Goal: Find specific page/section: Find specific page/section

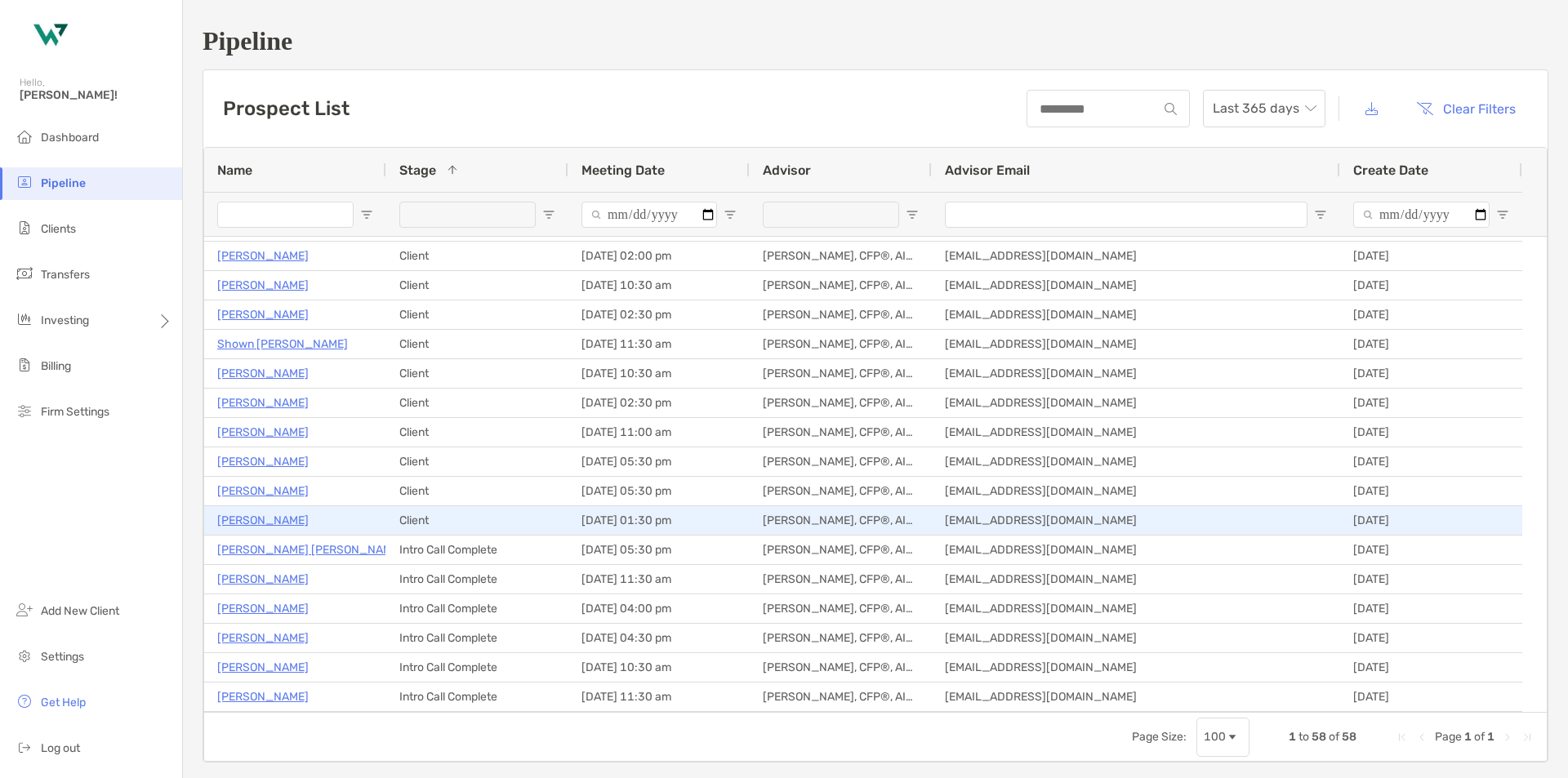
scroll to position [163, 0]
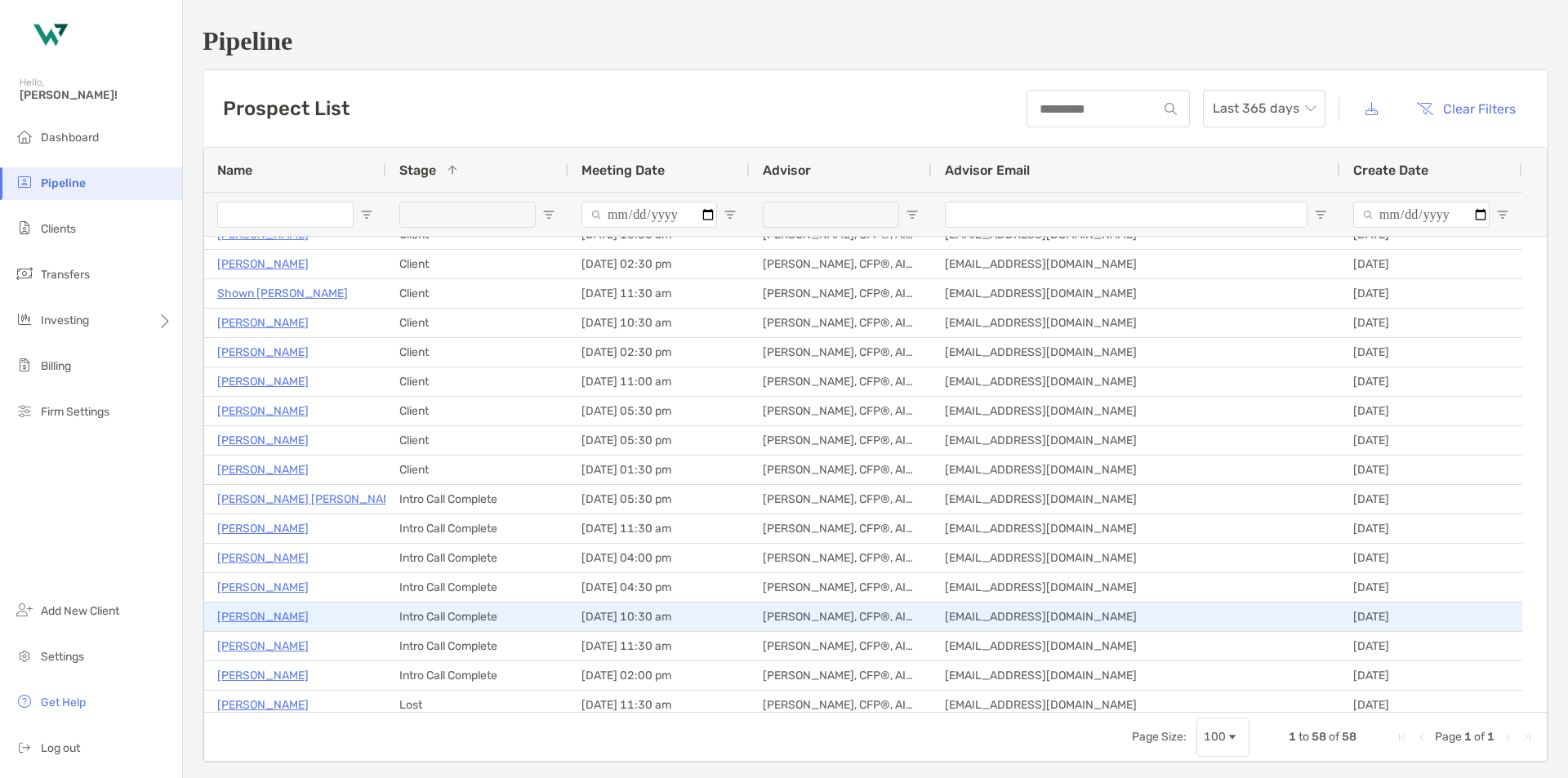
click at [262, 613] on p "[PERSON_NAME]" at bounding box center [263, 617] width 91 height 21
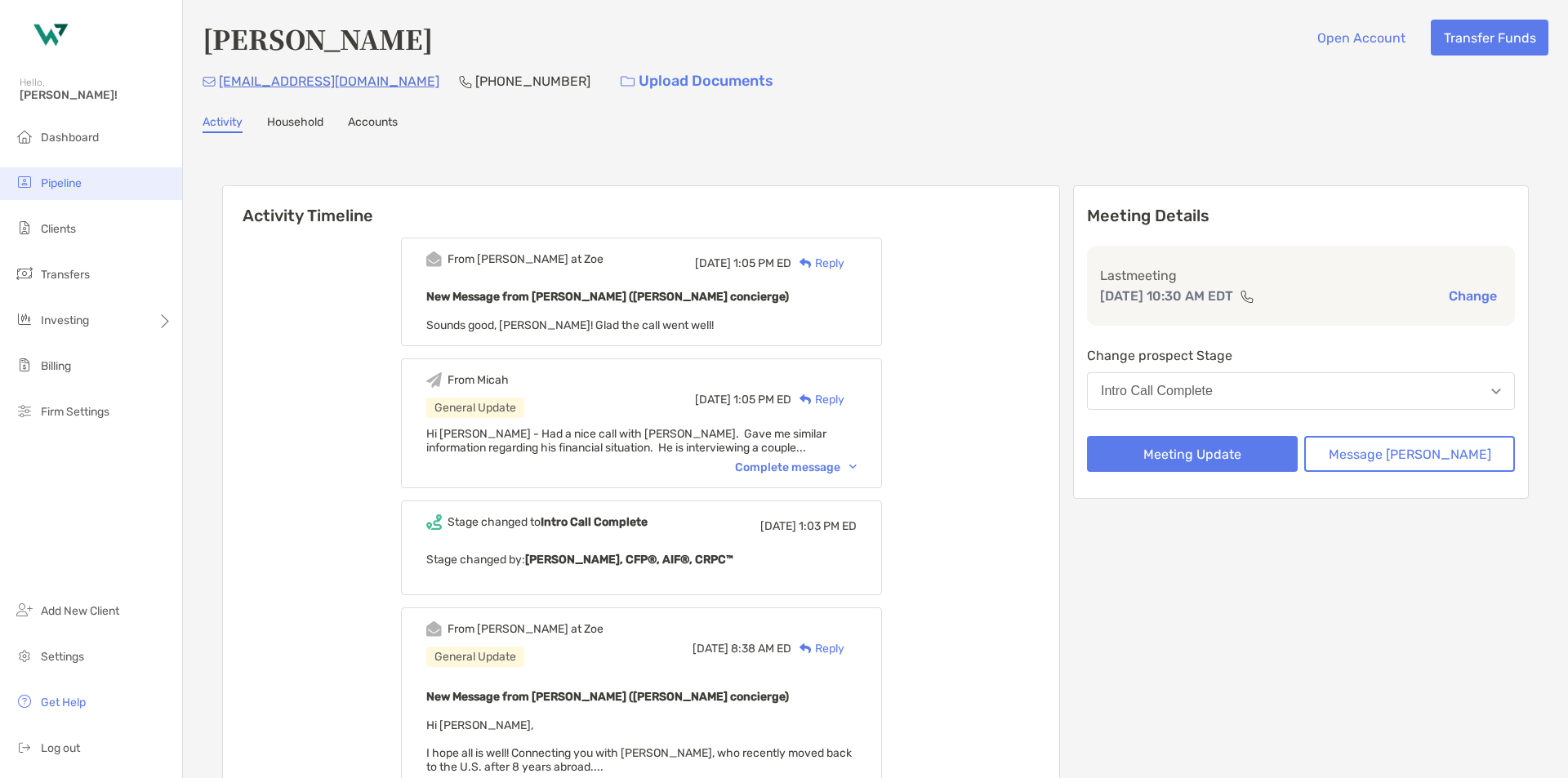
click at [111, 196] on li "Pipeline" at bounding box center [91, 184] width 182 height 33
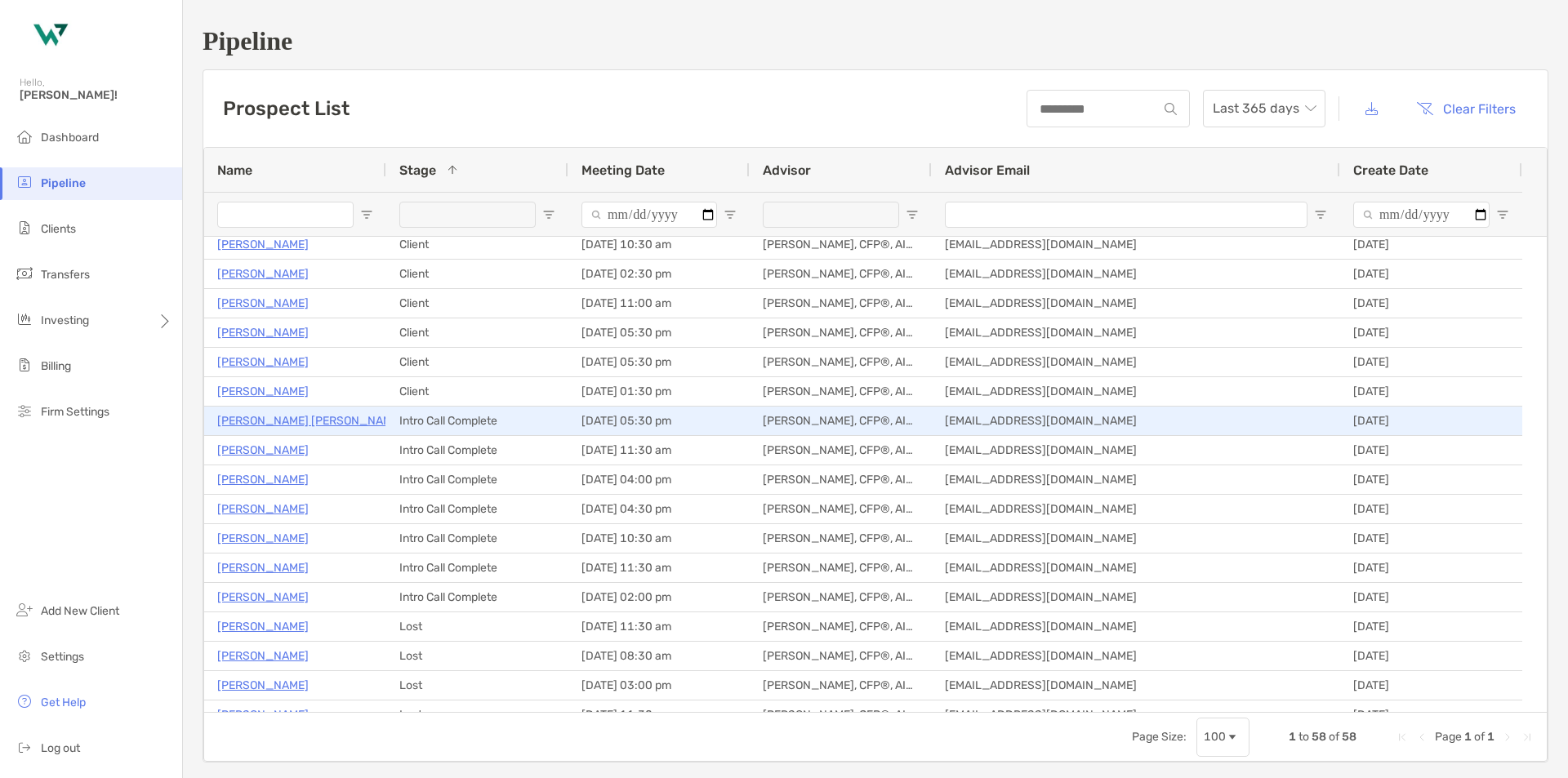
scroll to position [245, 0]
